Goal: Task Accomplishment & Management: Manage account settings

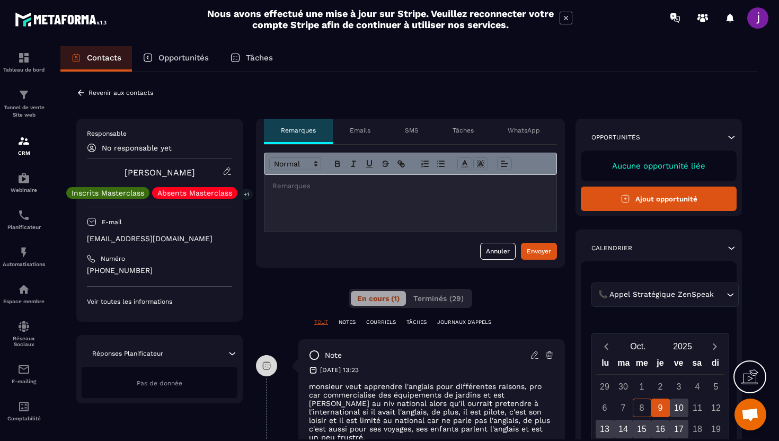
click at [370, 130] on p "Emails" at bounding box center [360, 130] width 21 height 8
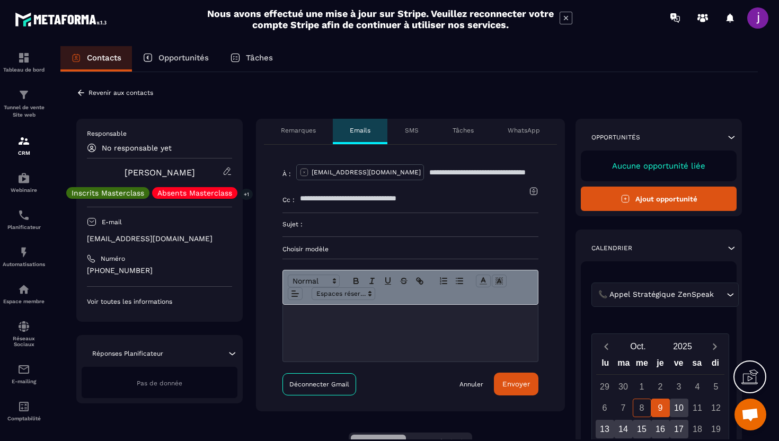
click at [351, 247] on p "Choisir modèle" at bounding box center [410, 249] width 256 height 8
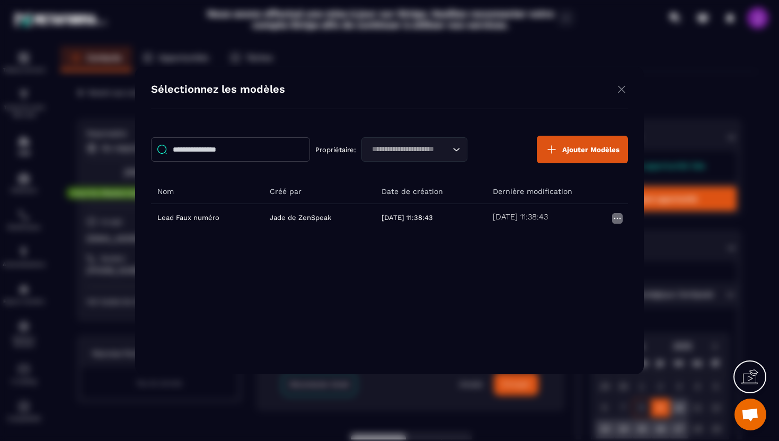
click at [572, 162] on button "Ajouter Modèles" at bounding box center [582, 150] width 91 height 28
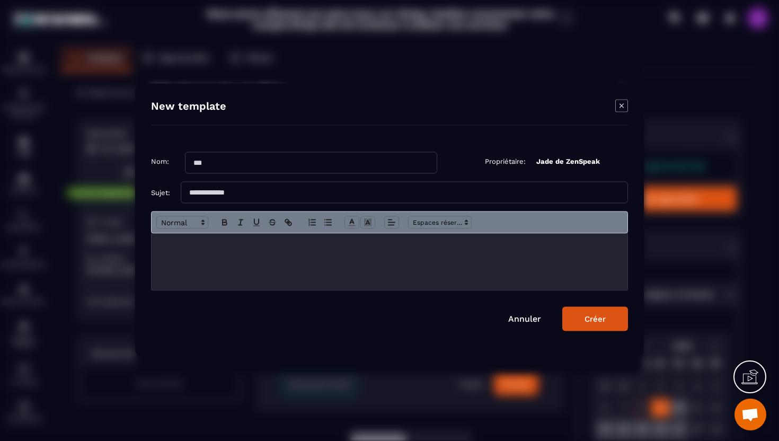
click at [278, 164] on input "Modal window" at bounding box center [311, 163] width 252 height 22
type input "*"
type input "**********"
click at [221, 248] on p "Modal window" at bounding box center [389, 245] width 460 height 10
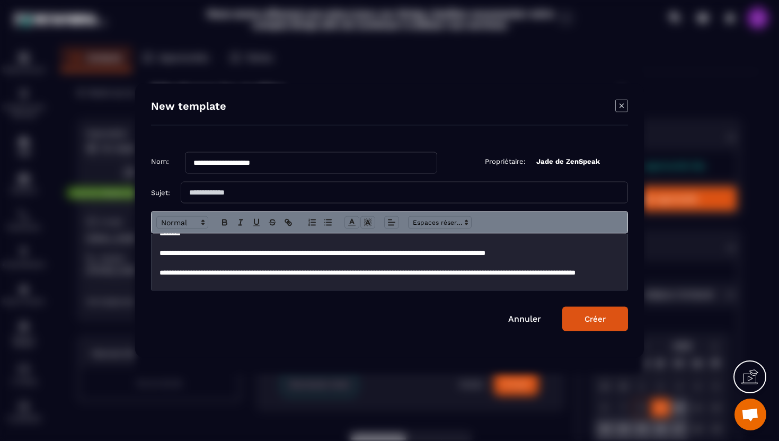
scroll to position [12, 0]
click at [498, 282] on p "**********" at bounding box center [389, 277] width 460 height 20
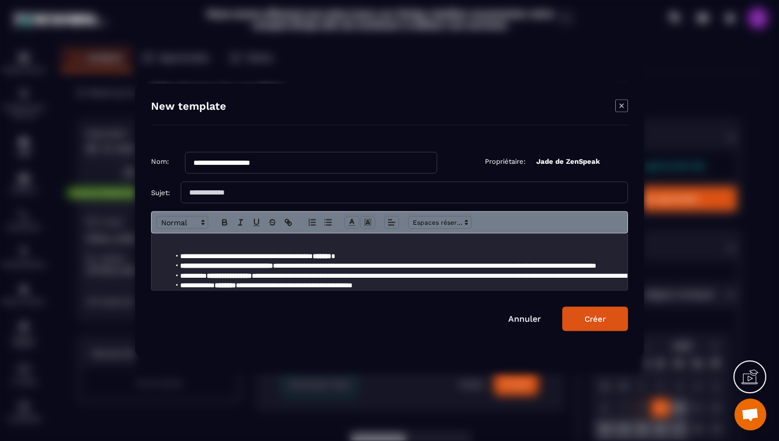
scroll to position [0, 0]
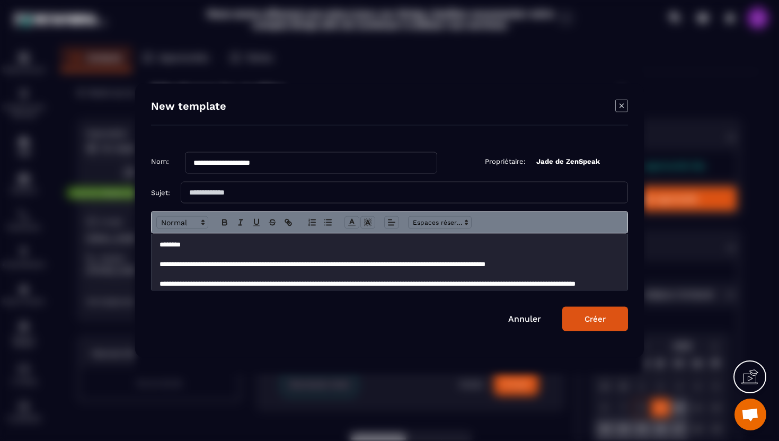
click at [569, 266] on p "**********" at bounding box center [389, 264] width 460 height 10
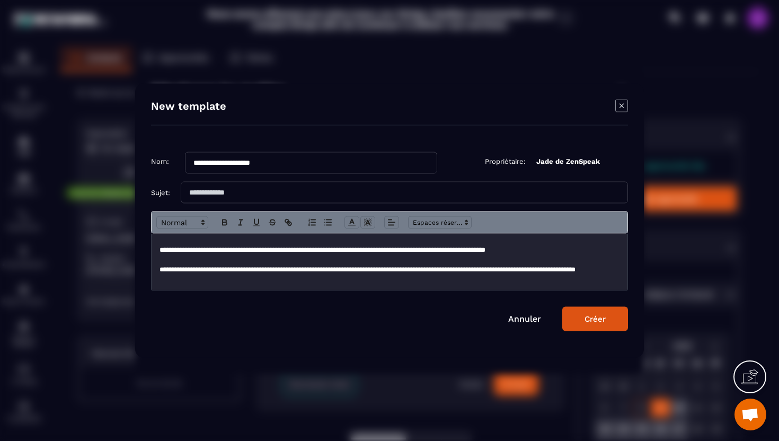
scroll to position [16, 0]
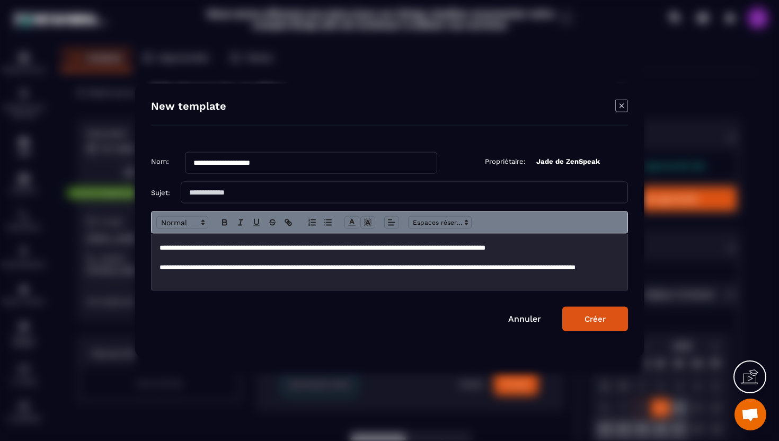
click at [624, 104] on icon "Modal window" at bounding box center [621, 106] width 13 height 13
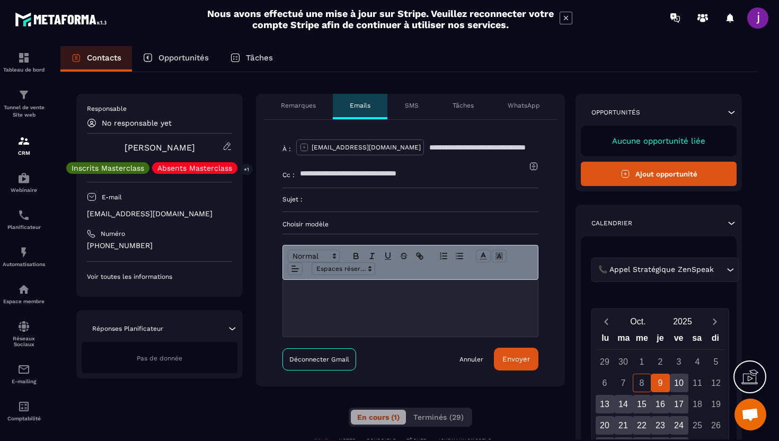
scroll to position [0, 0]
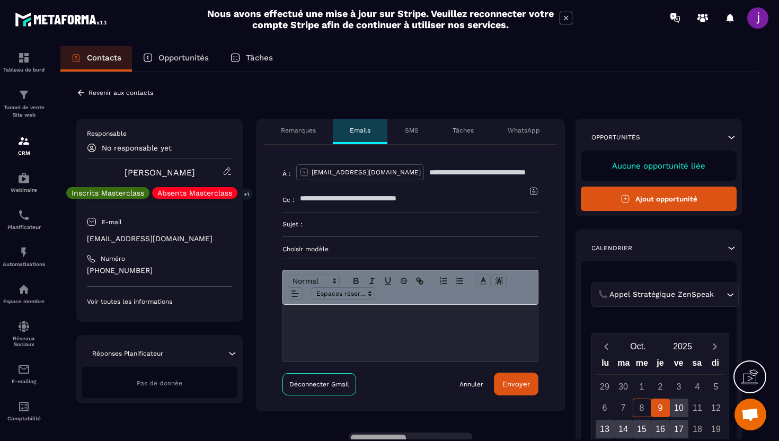
click at [83, 88] on icon at bounding box center [81, 93] width 10 height 10
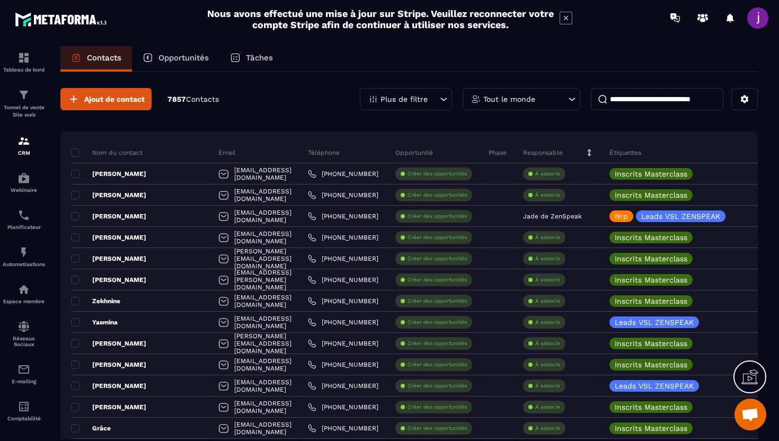
click at [443, 96] on icon at bounding box center [443, 99] width 11 height 11
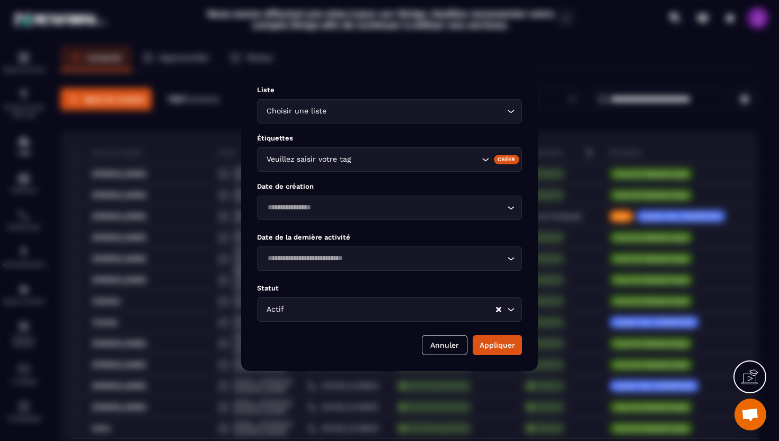
click at [483, 66] on div "Modal window" at bounding box center [389, 220] width 779 height 441
click at [530, 69] on div "Modal window" at bounding box center [389, 220] width 779 height 441
click at [439, 351] on button "Annuler" at bounding box center [445, 345] width 46 height 20
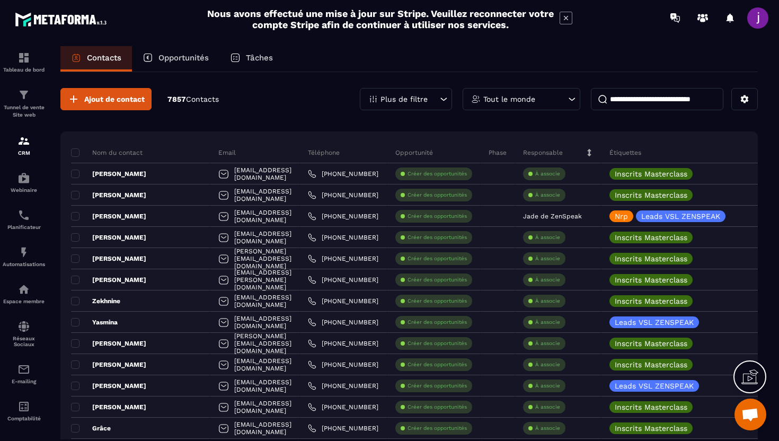
click at [434, 95] on div "Plus de filtre" at bounding box center [406, 99] width 92 height 22
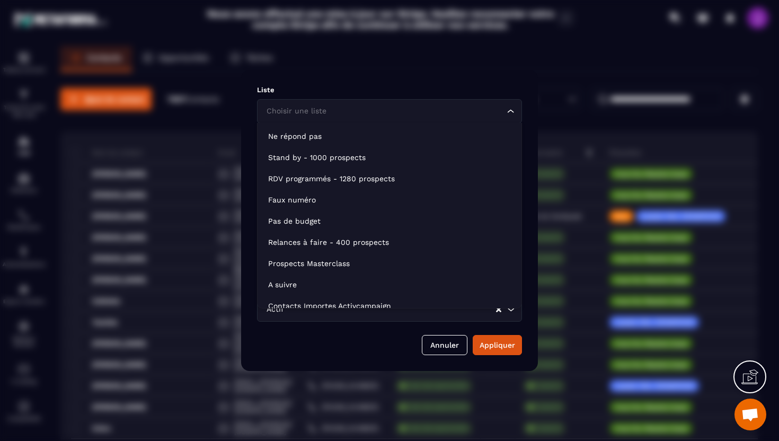
click at [473, 117] on div "Choisir une liste Loading..." at bounding box center [389, 111] width 265 height 24
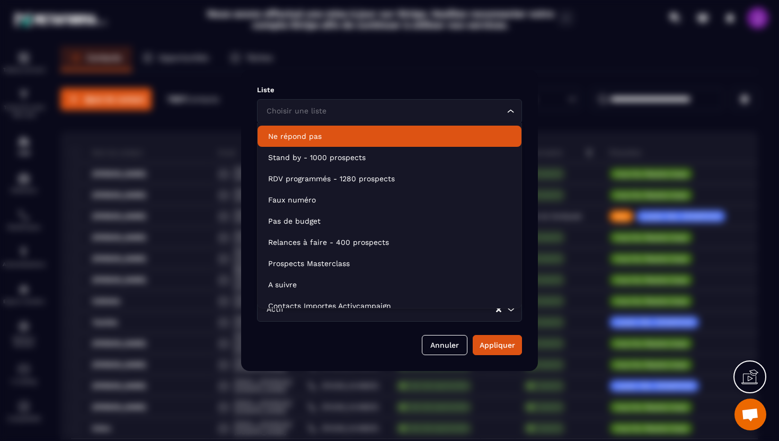
click at [406, 113] on input "Search for option" at bounding box center [384, 111] width 240 height 12
click at [499, 118] on div "Choisir une liste Loading..." at bounding box center [389, 111] width 265 height 24
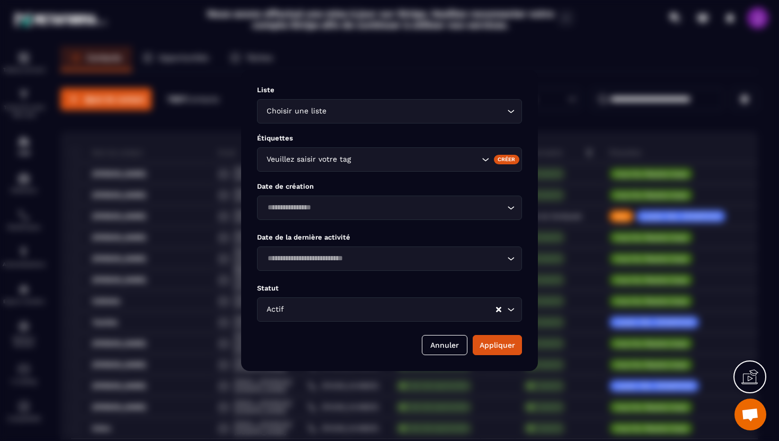
click at [420, 159] on input "Search for option" at bounding box center [416, 160] width 126 height 12
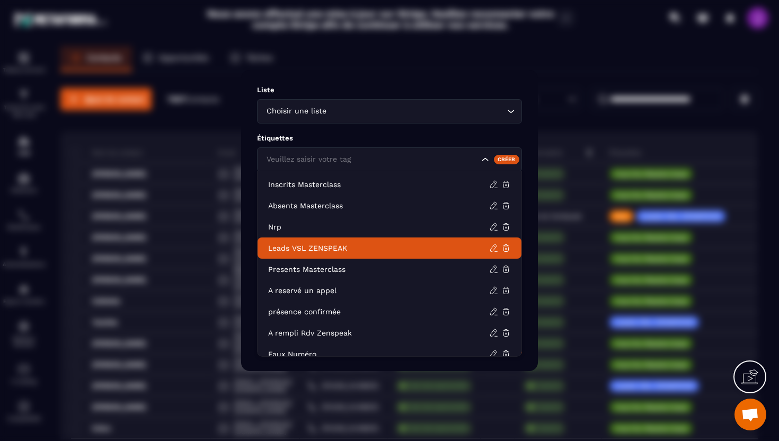
click at [351, 241] on li "Leads VSL ZENSPEAK" at bounding box center [389, 247] width 264 height 21
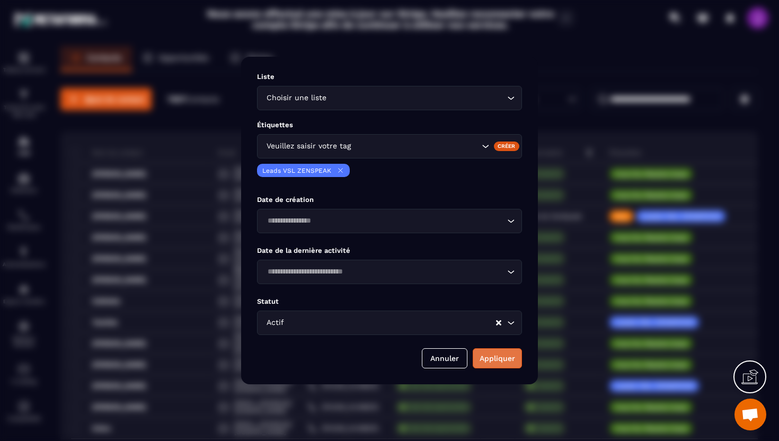
click at [502, 358] on button "Appliquer" at bounding box center [496, 358] width 49 height 20
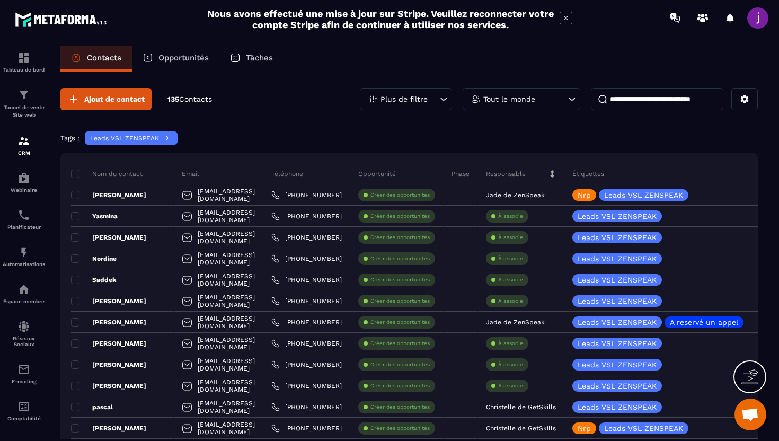
click at [645, 106] on input at bounding box center [657, 99] width 132 height 22
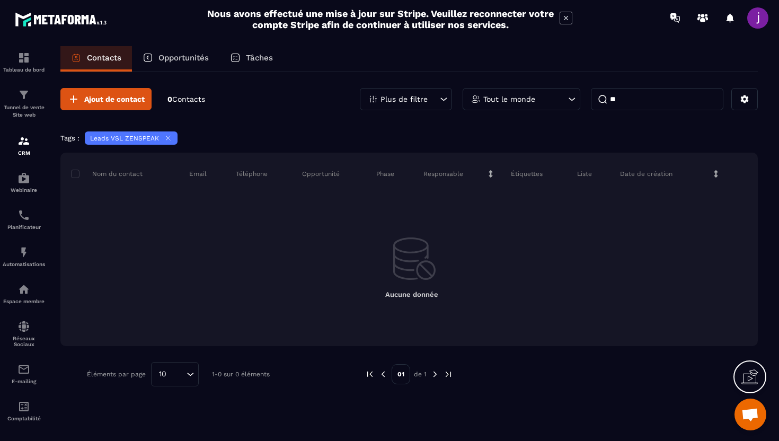
type input "*"
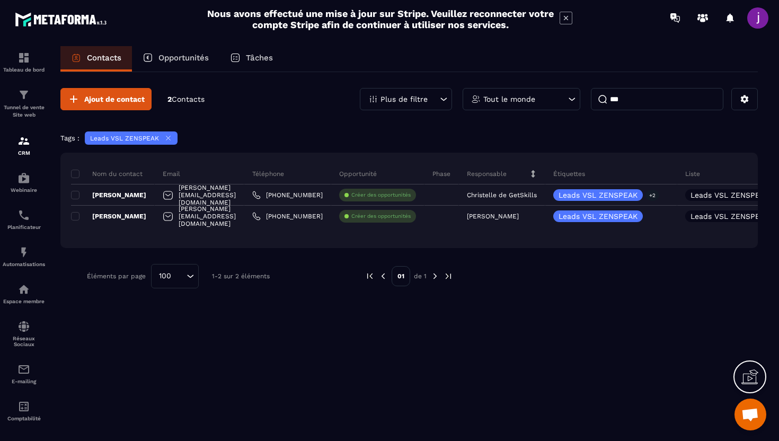
type input "***"
click at [166, 141] on icon at bounding box center [168, 138] width 8 height 8
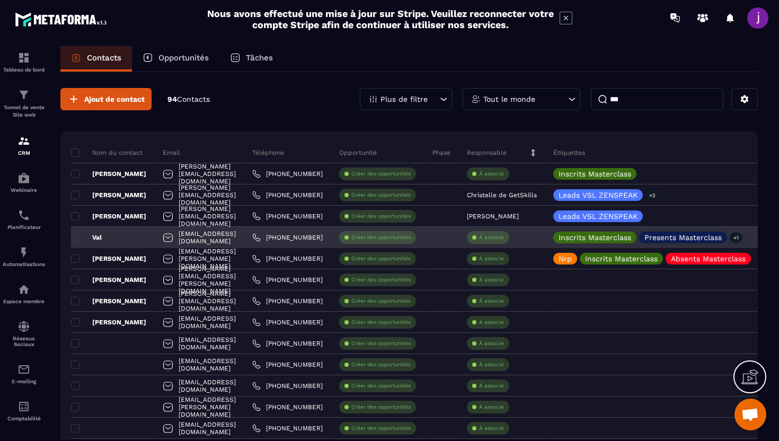
click at [236, 231] on div "[EMAIL_ADDRESS][DOMAIN_NAME]" at bounding box center [200, 237] width 90 height 21
drag, startPoint x: 232, startPoint y: 236, endPoint x: 162, endPoint y: 245, distance: 71.0
click at [228, 236] on div "[EMAIL_ADDRESS][DOMAIN_NAME]" at bounding box center [200, 237] width 90 height 21
click at [155, 238] on div "[EMAIL_ADDRESS][DOMAIN_NAME]" at bounding box center [200, 237] width 90 height 21
click at [294, 239] on div "[PHONE_NUMBER]" at bounding box center [287, 237] width 87 height 21
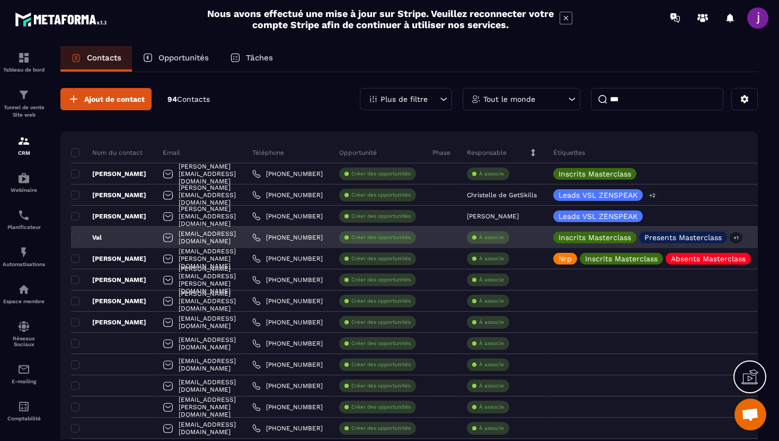
click at [149, 236] on div "Val" at bounding box center [113, 237] width 84 height 21
